Goal: Task Accomplishment & Management: Manage account settings

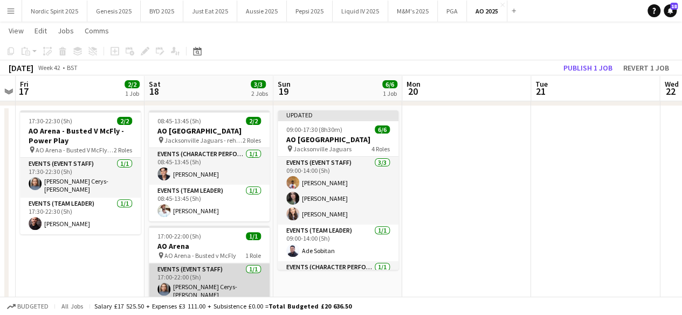
click at [220, 269] on app-card-role "Events (Event Staff) [DATE] 17:00-22:00 (5h) [PERSON_NAME] Cerys- [PERSON_NAME]" at bounding box center [209, 284] width 121 height 40
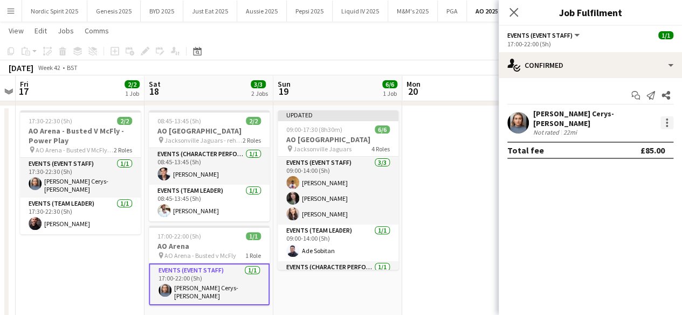
click at [671, 119] on div at bounding box center [666, 122] width 13 height 13
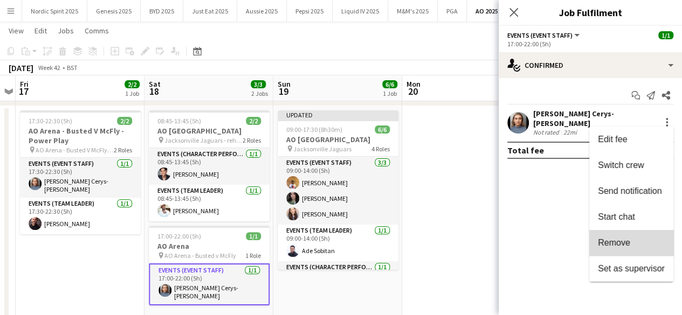
click at [637, 232] on button "Remove" at bounding box center [631, 243] width 84 height 26
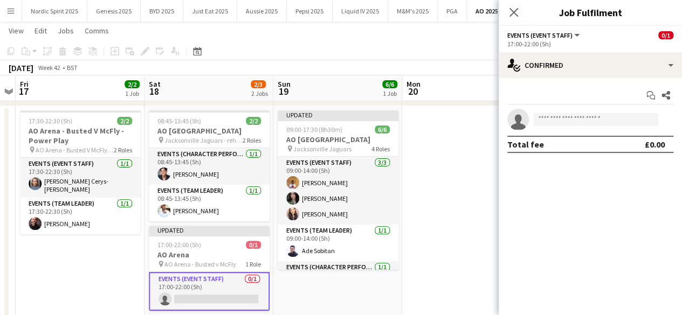
click at [457, 208] on app-date-cell at bounding box center [466, 214] width 129 height 217
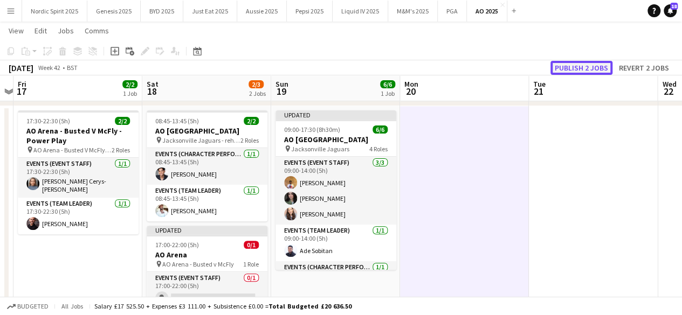
click at [600, 66] on button "Publish 2 jobs" at bounding box center [581, 68] width 62 height 14
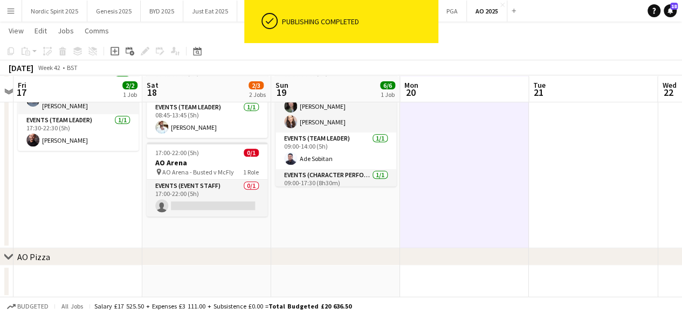
scroll to position [198, 0]
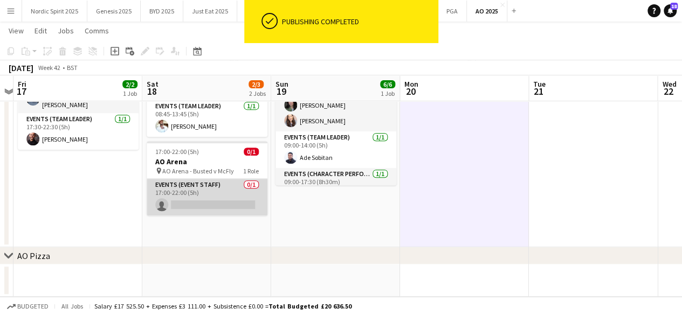
click at [236, 204] on app-card-role "Events (Event Staff) 0/1 17:00-22:00 (5h) single-neutral-actions" at bounding box center [207, 197] width 121 height 37
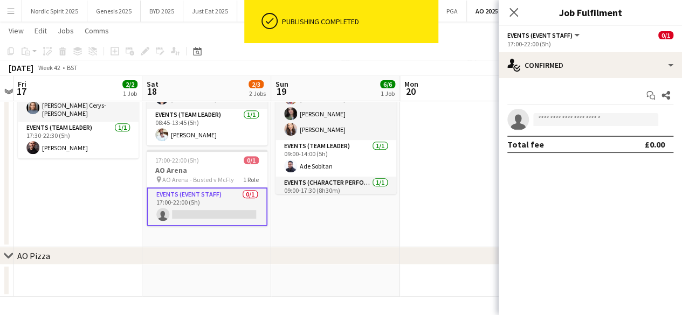
scroll to position [190, 0]
click at [549, 118] on input at bounding box center [595, 119] width 125 height 13
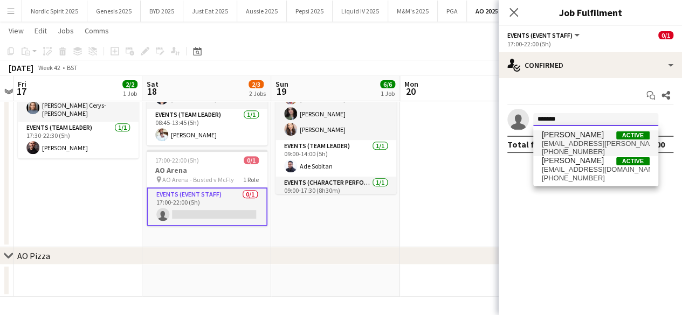
type input "******"
click at [561, 143] on span "[EMAIL_ADDRESS][PERSON_NAME][DOMAIN_NAME]" at bounding box center [596, 144] width 108 height 9
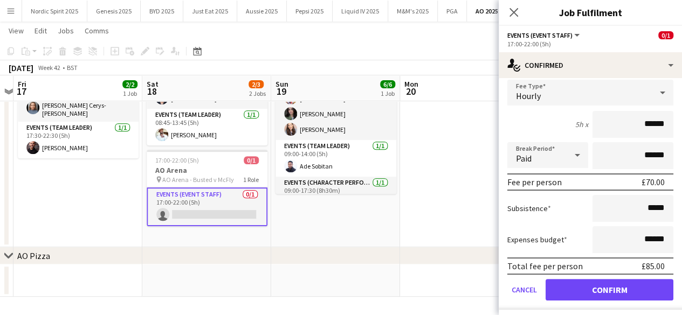
scroll to position [91, 0]
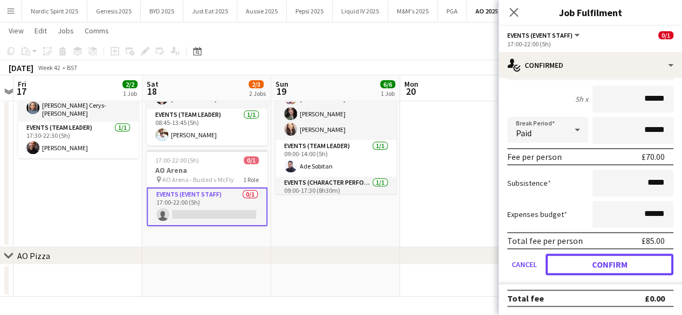
click at [640, 259] on button "Confirm" at bounding box center [610, 265] width 128 height 22
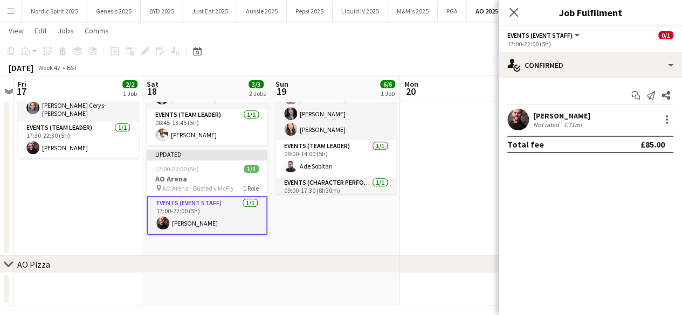
scroll to position [0, 0]
click at [443, 206] on app-date-cell at bounding box center [464, 143] width 129 height 226
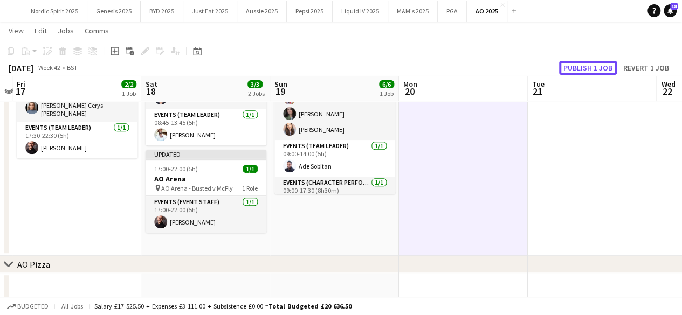
click at [568, 67] on button "Publish 1 job" at bounding box center [588, 68] width 58 height 14
